Goal: Information Seeking & Learning: Learn about a topic

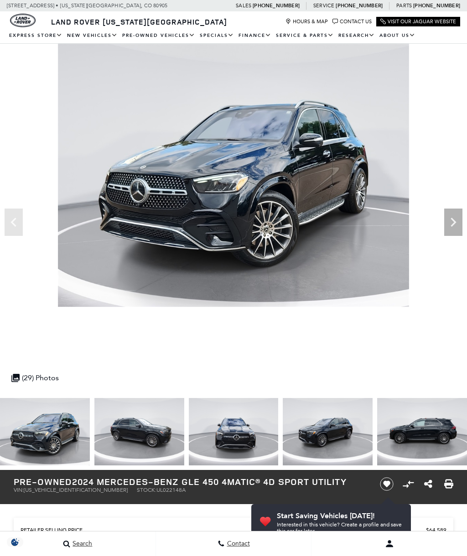
click at [451, 220] on icon "Next" at bounding box center [453, 222] width 18 height 18
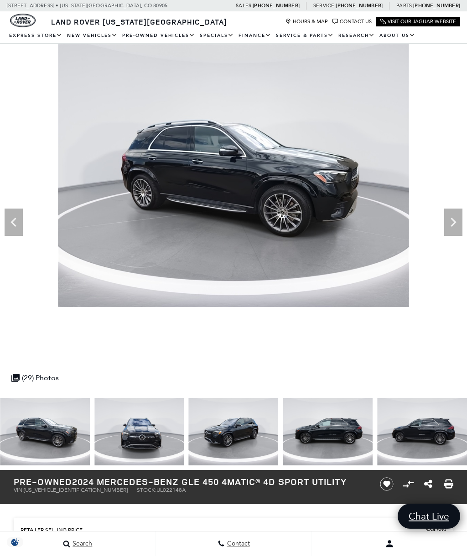
click at [453, 221] on icon "Next" at bounding box center [452, 222] width 5 height 9
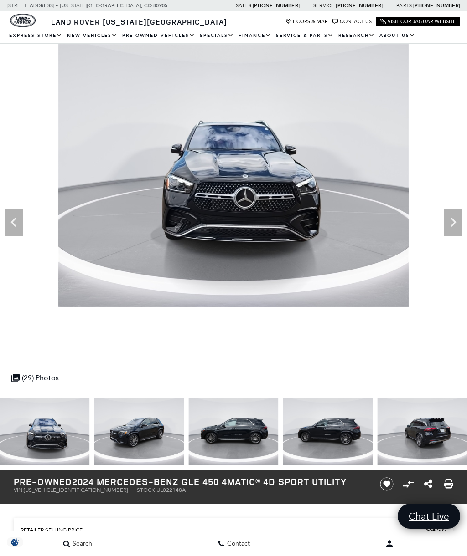
click at [453, 221] on icon "Next" at bounding box center [452, 222] width 5 height 9
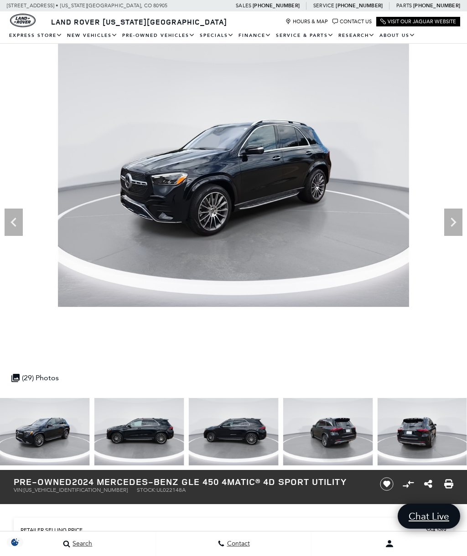
click at [452, 221] on icon "Next" at bounding box center [453, 222] width 18 height 18
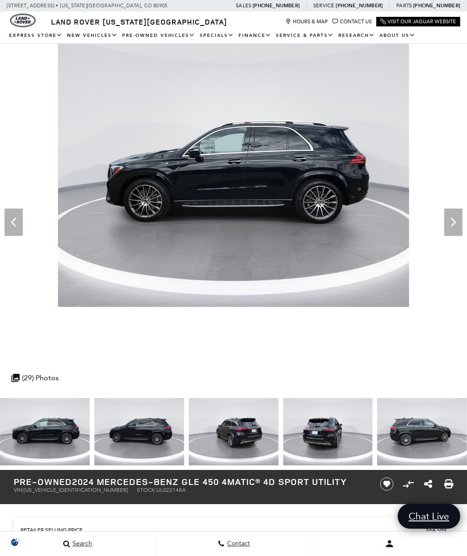
click at [449, 220] on icon "Next" at bounding box center [453, 222] width 18 height 18
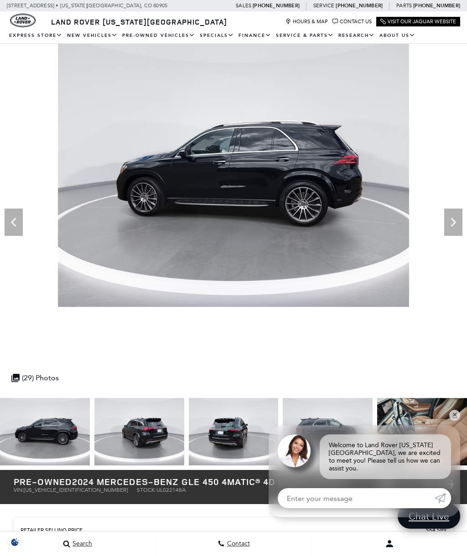
click at [452, 218] on icon "Next" at bounding box center [452, 222] width 5 height 9
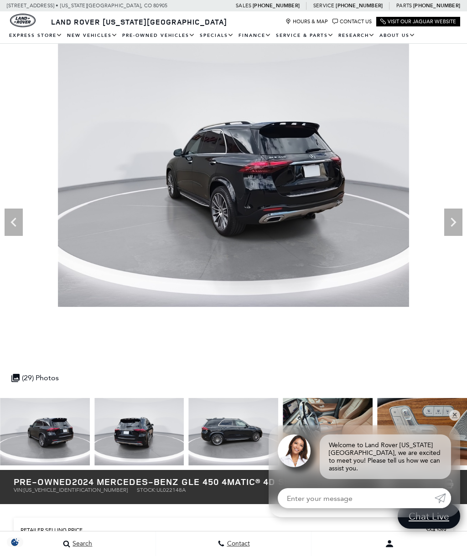
click at [451, 220] on icon "Next" at bounding box center [453, 222] width 18 height 18
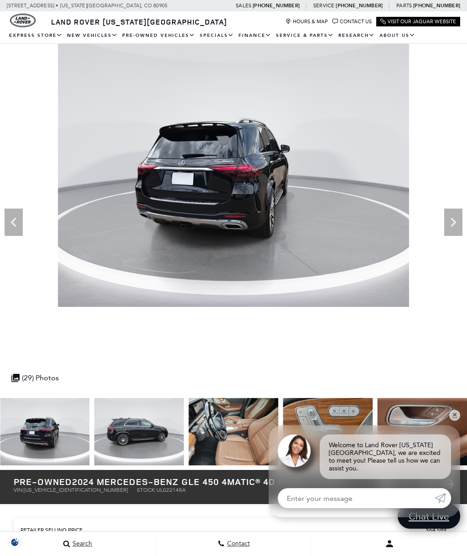
click at [451, 223] on icon "Next" at bounding box center [453, 222] width 18 height 18
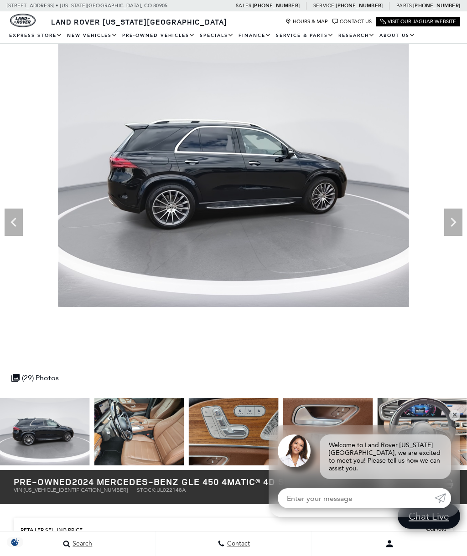
click at [451, 222] on icon "Next" at bounding box center [453, 222] width 18 height 18
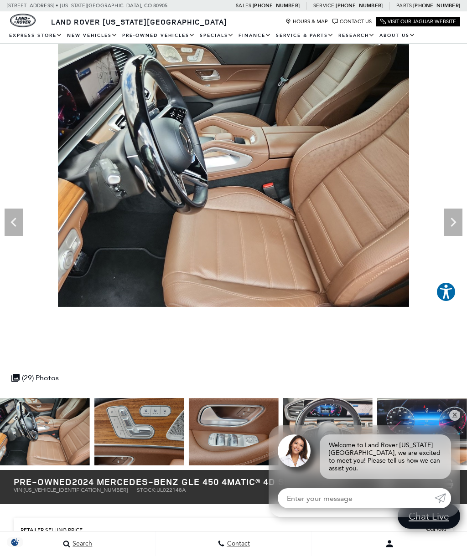
click at [452, 223] on icon "Next" at bounding box center [453, 222] width 18 height 18
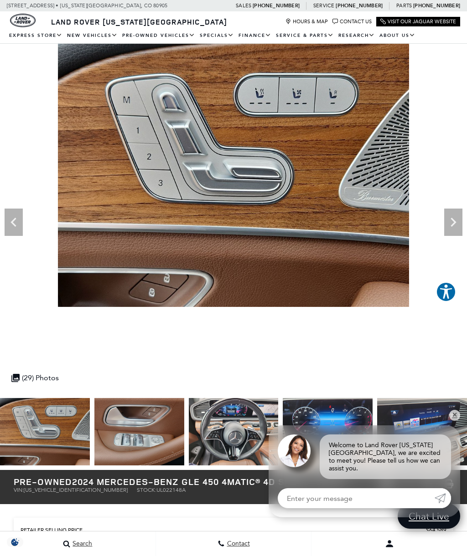
click at [450, 226] on icon "Next" at bounding box center [453, 222] width 18 height 18
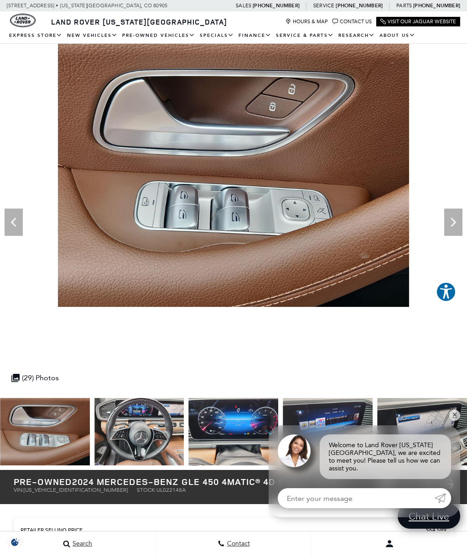
click at [456, 216] on icon "Next" at bounding box center [453, 222] width 18 height 18
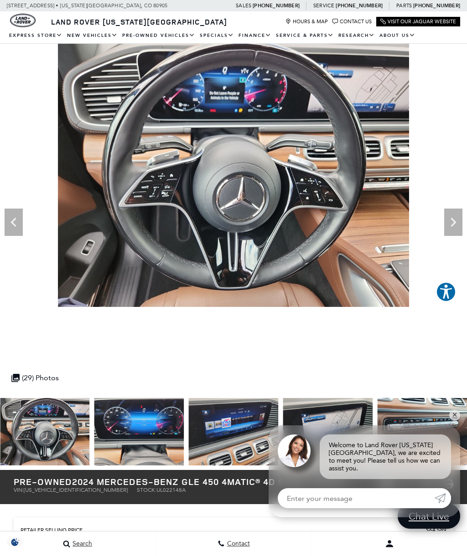
click at [453, 222] on icon "Next" at bounding box center [453, 222] width 18 height 18
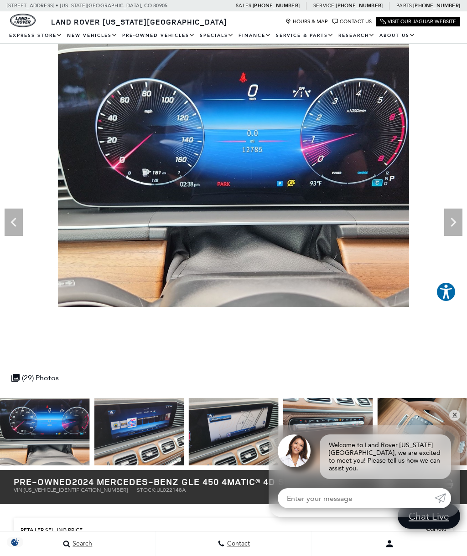
click at [453, 219] on icon "Next" at bounding box center [453, 222] width 18 height 18
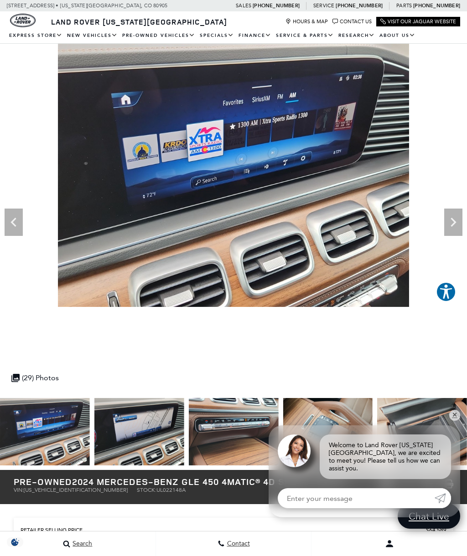
click at [457, 221] on icon "Next" at bounding box center [453, 222] width 18 height 18
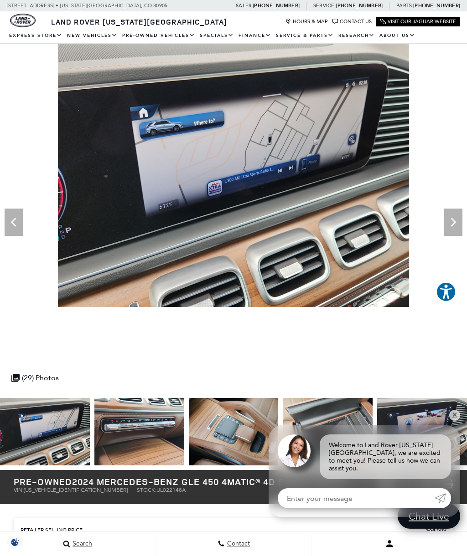
click at [454, 214] on icon "Next" at bounding box center [453, 222] width 18 height 18
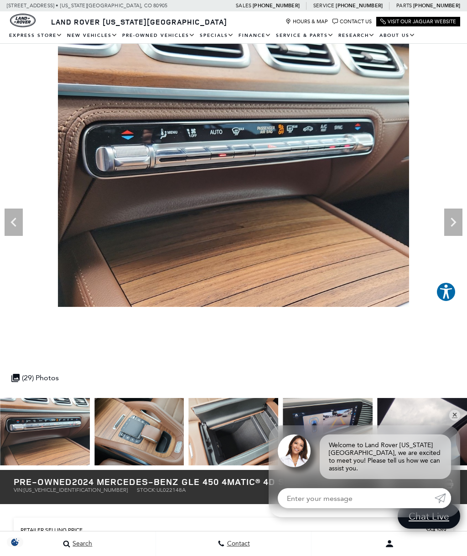
click at [449, 219] on icon "Next" at bounding box center [453, 222] width 18 height 18
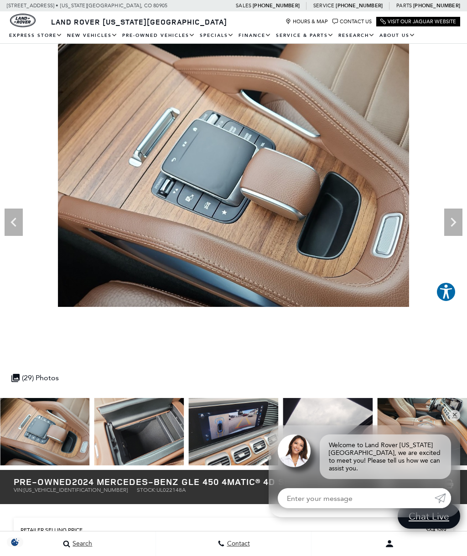
click at [455, 209] on div "Next" at bounding box center [453, 222] width 18 height 27
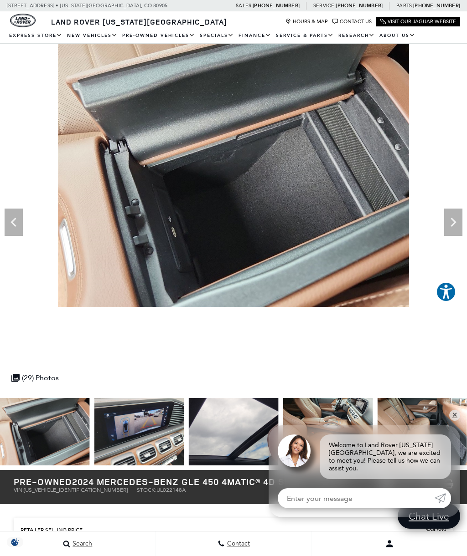
click at [453, 211] on div "Next" at bounding box center [453, 222] width 18 height 27
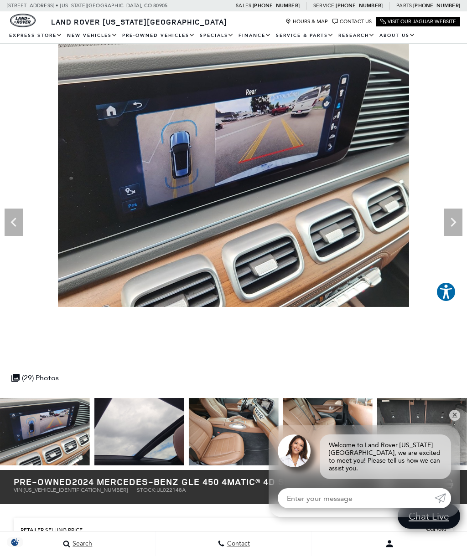
click at [0, 235] on img at bounding box center [233, 175] width 467 height 263
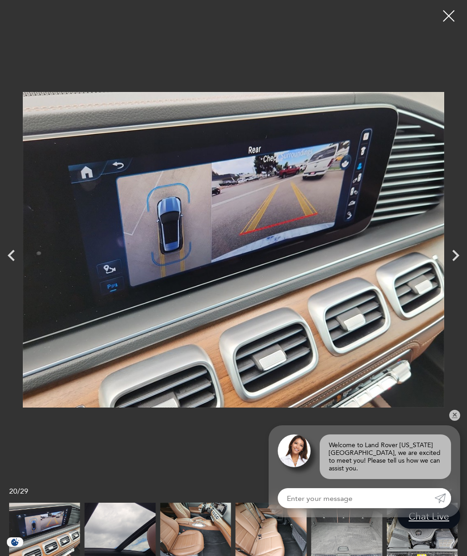
click at [451, 252] on icon "Next" at bounding box center [455, 255] width 23 height 23
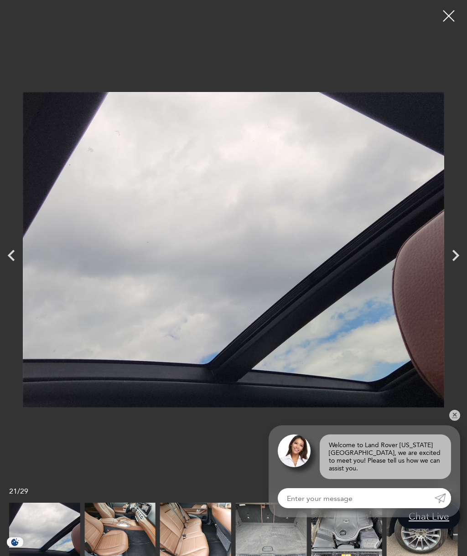
click at [456, 254] on icon "Next" at bounding box center [455, 255] width 7 height 11
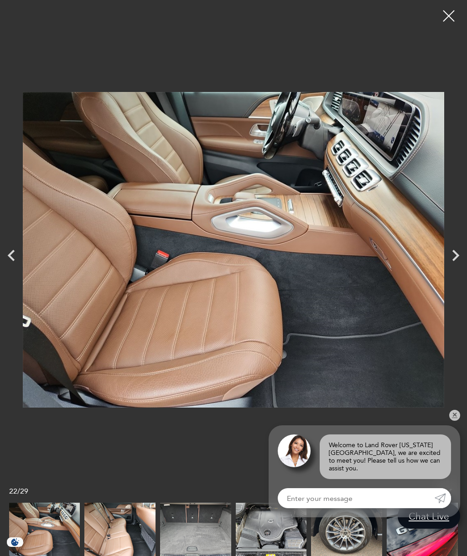
click at [455, 256] on icon "Next" at bounding box center [455, 255] width 23 height 23
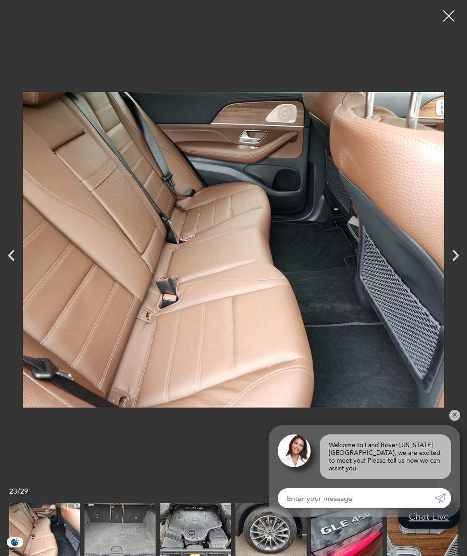
click at [455, 246] on icon "Next" at bounding box center [455, 255] width 23 height 23
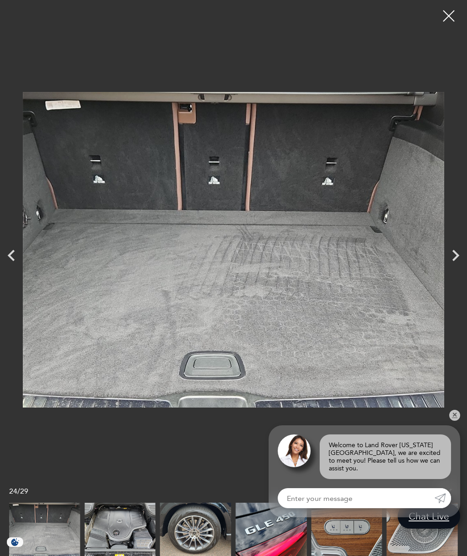
click at [455, 255] on icon "Next" at bounding box center [455, 255] width 23 height 23
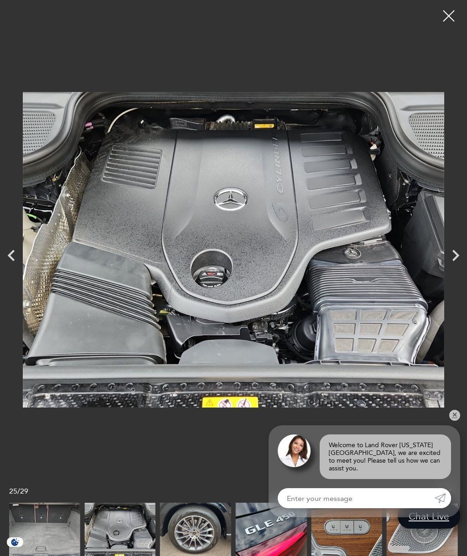
click at [454, 250] on icon "Next" at bounding box center [455, 255] width 23 height 23
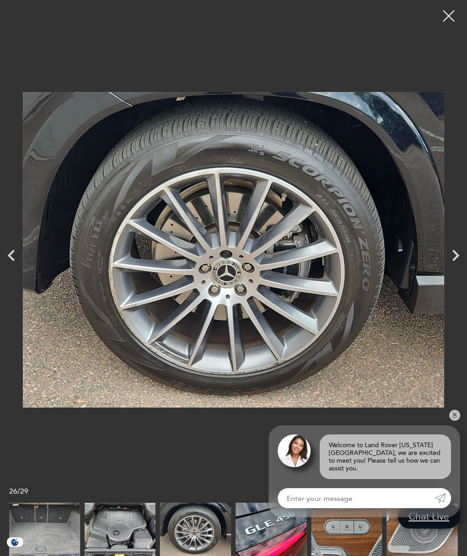
click at [456, 255] on icon "Next" at bounding box center [455, 255] width 7 height 11
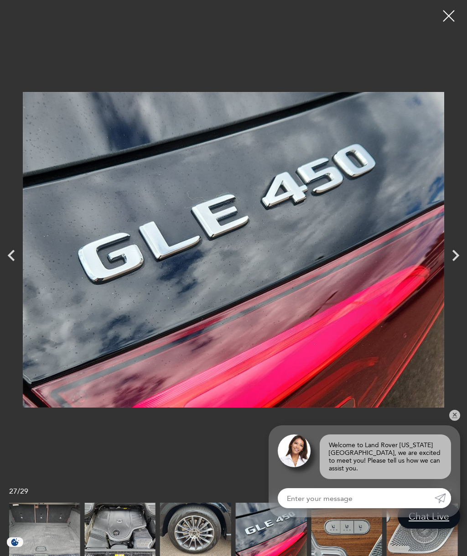
click at [457, 255] on icon "Next" at bounding box center [455, 255] width 7 height 11
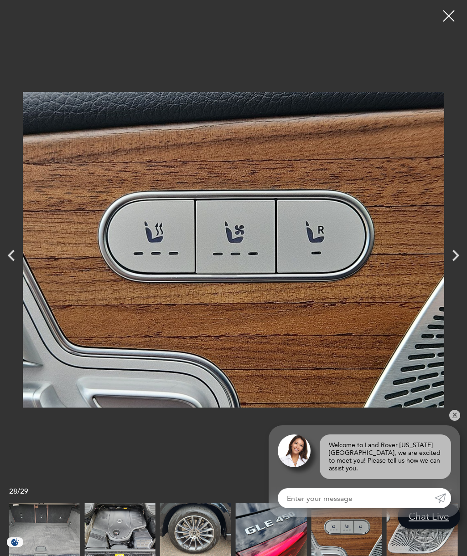
click at [455, 253] on icon "Next" at bounding box center [455, 255] width 7 height 11
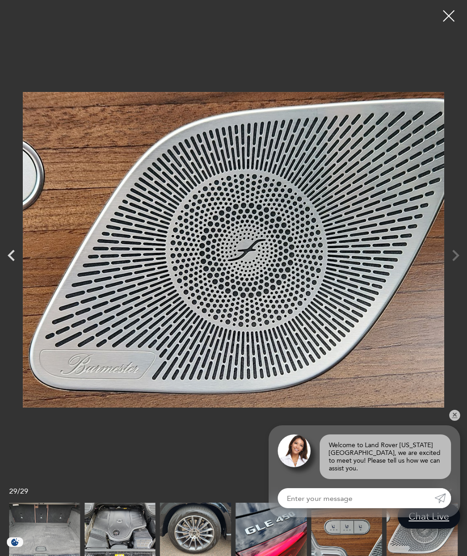
click at [442, 16] on div at bounding box center [448, 16] width 23 height 23
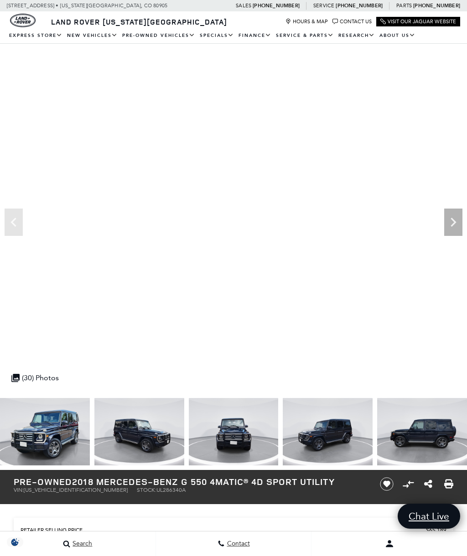
click at [451, 216] on icon "Next" at bounding box center [453, 222] width 18 height 18
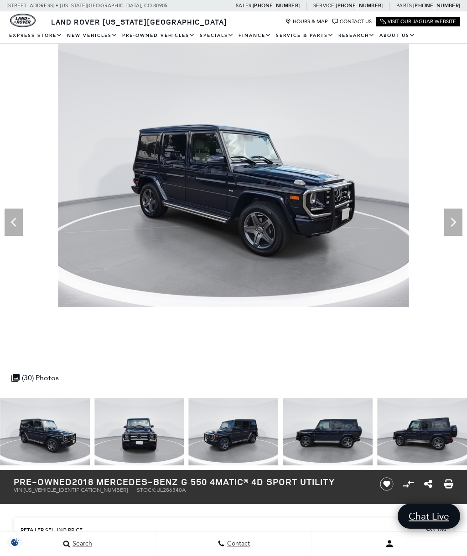
click at [455, 218] on icon "Next" at bounding box center [453, 222] width 18 height 18
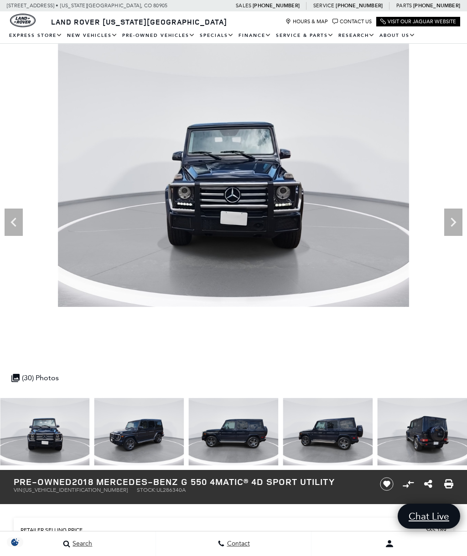
click at [455, 216] on icon "Next" at bounding box center [453, 222] width 18 height 18
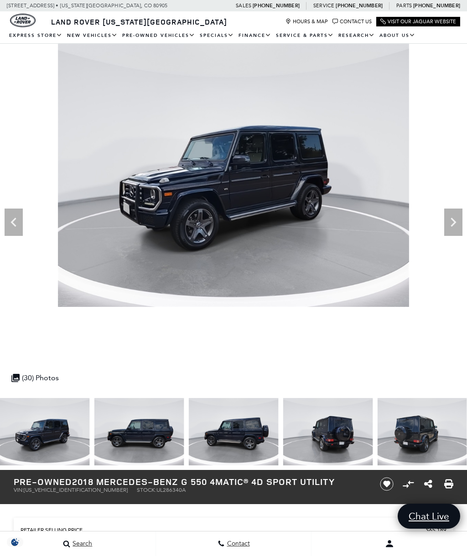
click at [455, 221] on icon "Next" at bounding box center [452, 222] width 5 height 9
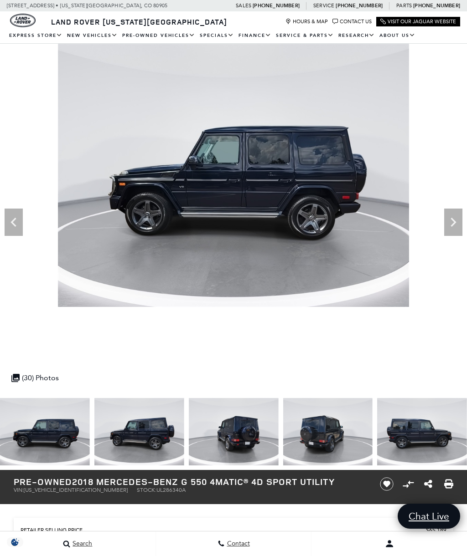
click at [454, 219] on icon "Next" at bounding box center [453, 222] width 18 height 18
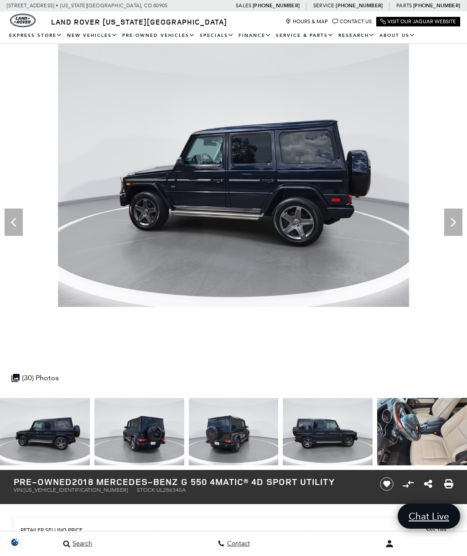
click at [454, 220] on icon "Next" at bounding box center [453, 222] width 18 height 18
